Goal: Answer question/provide support: Share knowledge or assist other users

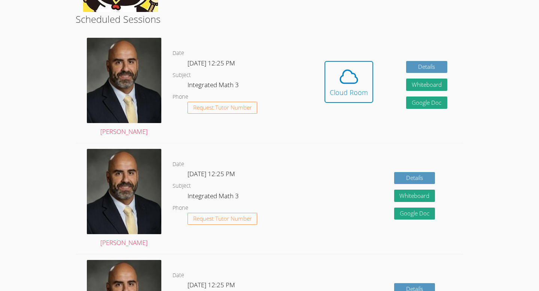
scroll to position [186, 0]
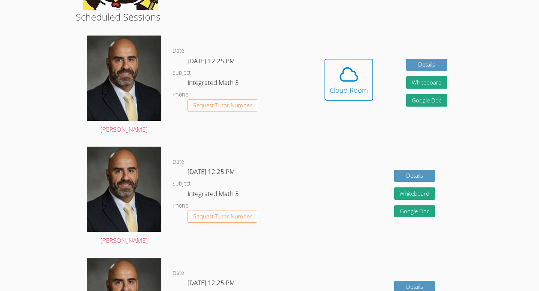
click at [360, 43] on div "Hidden Cloud Room Details Whiteboard Hidden Google Doc" at bounding box center [385, 85] width 155 height 111
click at [356, 63] on button "Cloud Room" at bounding box center [348, 80] width 49 height 42
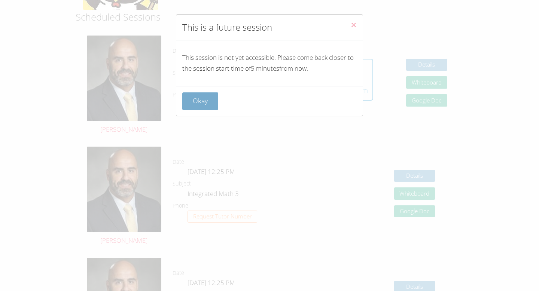
click at [208, 98] on button "Okay" at bounding box center [200, 101] width 36 height 18
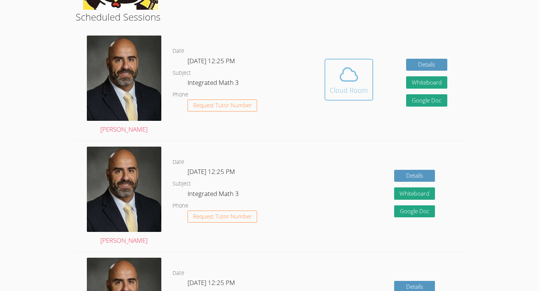
click at [332, 71] on span at bounding box center [349, 74] width 38 height 21
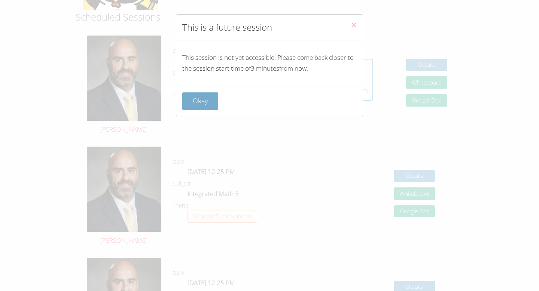
click at [202, 104] on button "Okay" at bounding box center [200, 101] width 36 height 18
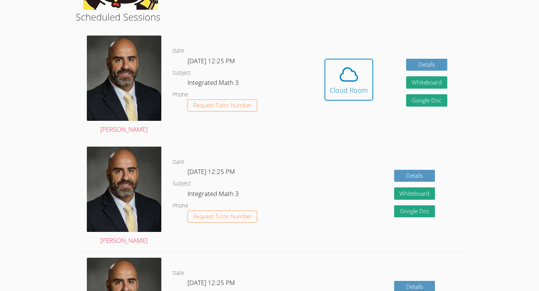
click at [333, 146] on div "Details Whiteboard Hidden Google Doc" at bounding box center [385, 196] width 155 height 111
click at [341, 79] on icon at bounding box center [349, 74] width 17 height 13
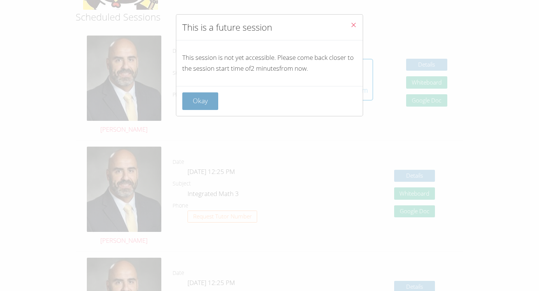
click at [203, 98] on button "Okay" at bounding box center [200, 101] width 36 height 18
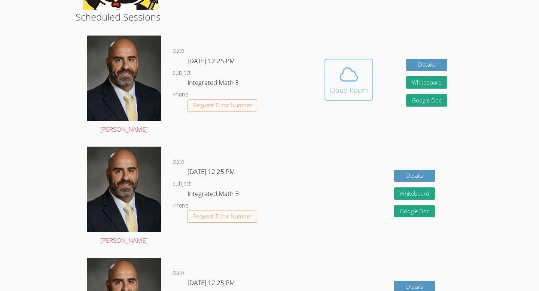
click at [358, 85] on icon at bounding box center [348, 74] width 21 height 21
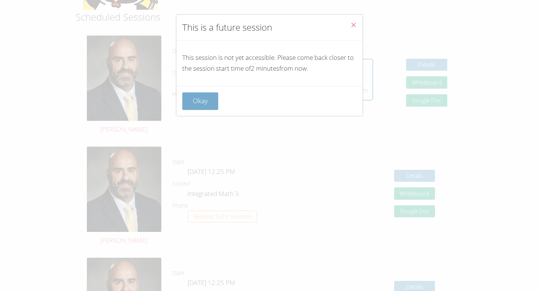
click at [208, 98] on button "Okay" at bounding box center [200, 101] width 36 height 18
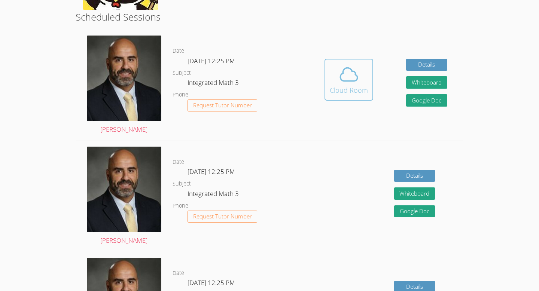
click at [328, 74] on button "Cloud Room" at bounding box center [348, 80] width 49 height 42
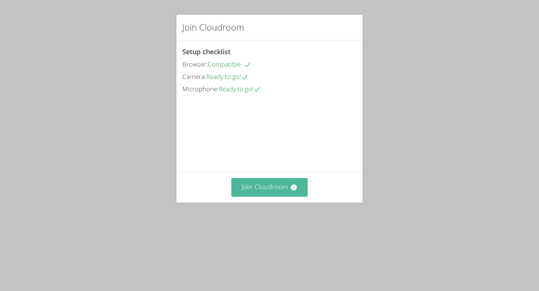
click at [269, 196] on button "Join Cloudroom" at bounding box center [269, 187] width 77 height 18
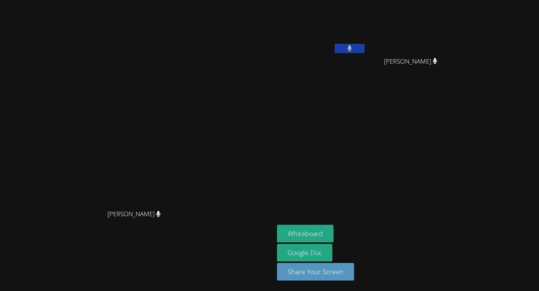
click at [352, 48] on icon at bounding box center [349, 48] width 4 height 6
click at [353, 49] on icon at bounding box center [349, 48] width 8 height 6
click at [365, 51] on button at bounding box center [350, 48] width 30 height 9
click at [365, 45] on button at bounding box center [350, 48] width 30 height 9
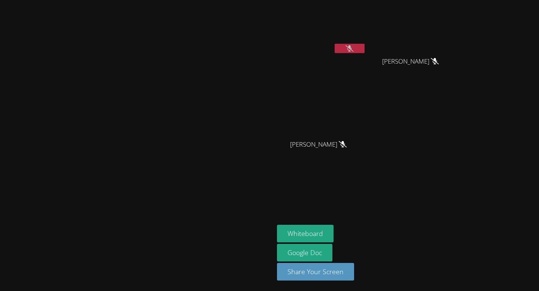
click at [365, 48] on button at bounding box center [350, 48] width 30 height 9
click at [365, 47] on button at bounding box center [350, 48] width 30 height 9
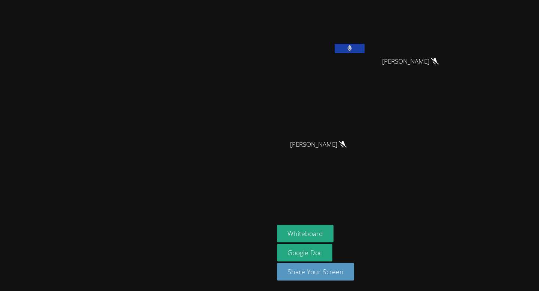
click at [365, 47] on button at bounding box center [350, 48] width 30 height 9
click at [365, 45] on button at bounding box center [350, 48] width 30 height 9
click at [365, 47] on button at bounding box center [350, 48] width 30 height 9
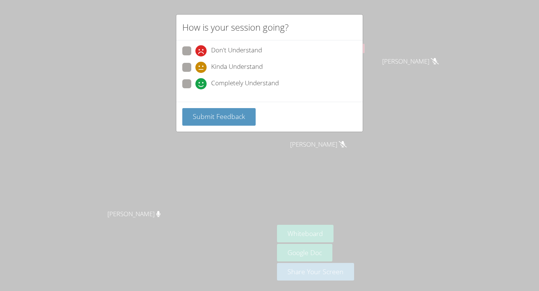
click at [195, 89] on span at bounding box center [195, 89] width 0 height 0
click at [195, 81] on input "Completely Understand" at bounding box center [198, 82] width 6 height 6
radio input "true"
click at [210, 116] on span "Submit Feedback" at bounding box center [219, 116] width 52 height 9
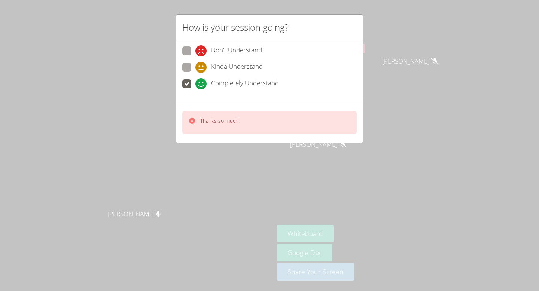
click at [420, 105] on div "How is your session going? Don't Understand Kinda Understand Completely Underst…" at bounding box center [269, 145] width 539 height 291
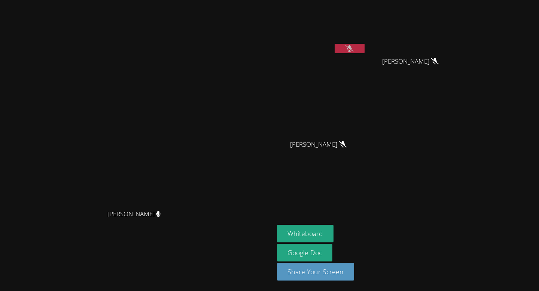
click at [365, 46] on button at bounding box center [350, 48] width 30 height 9
click at [365, 47] on button at bounding box center [350, 48] width 30 height 9
click at [353, 46] on icon at bounding box center [349, 48] width 8 height 6
click at [365, 46] on button at bounding box center [350, 48] width 30 height 9
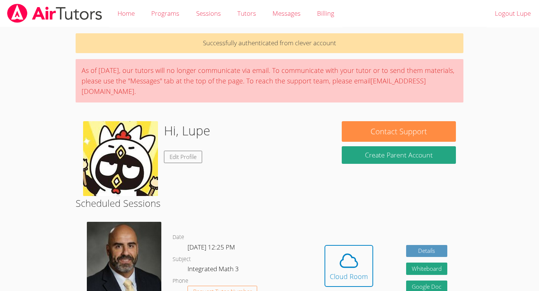
scroll to position [186, 0]
